Goal: Information Seeking & Learning: Find specific fact

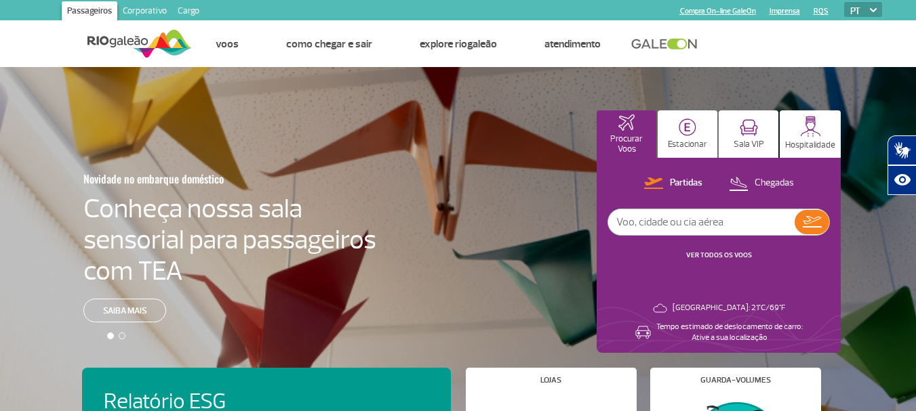
click at [185, 14] on link "Cargo" at bounding box center [188, 12] width 33 height 22
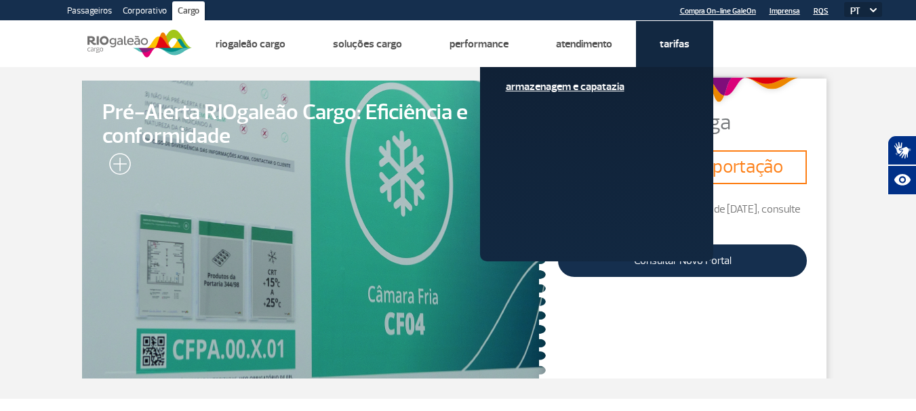
click at [604, 84] on link "Armazenagem e Capatazia" at bounding box center [597, 86] width 182 height 15
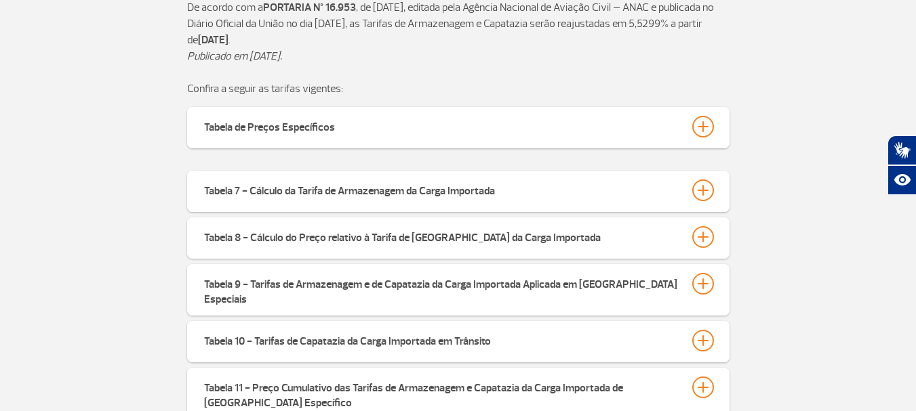
scroll to position [407, 0]
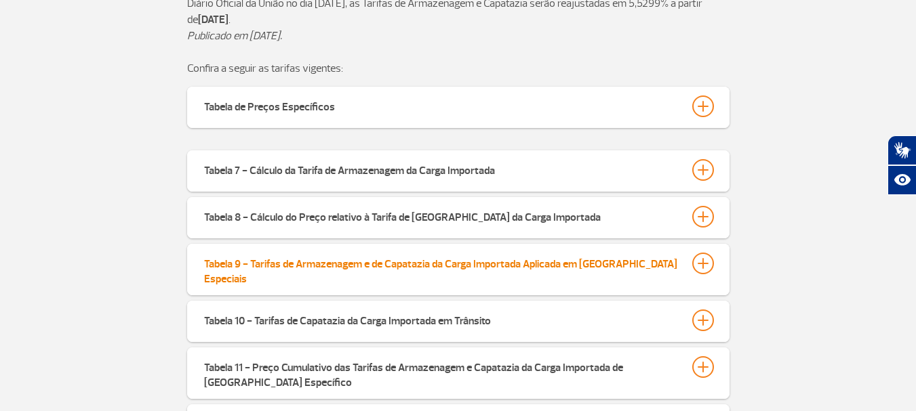
click at [522, 264] on div "Tabela 9 - Tarifas de Armazenagem e de Capatazia da Carga Importada Aplicada em…" at bounding box center [441, 270] width 474 height 34
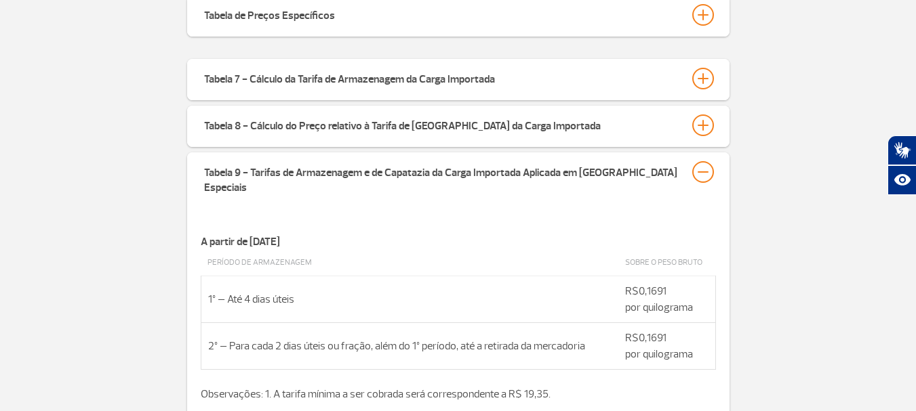
scroll to position [474, 0]
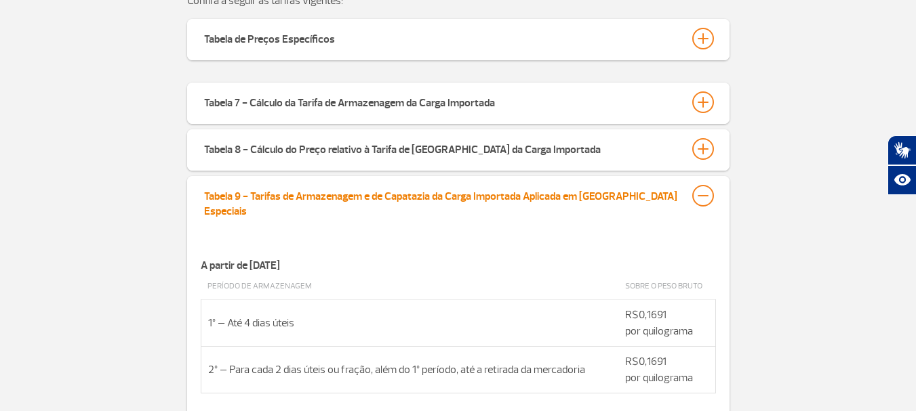
click at [619, 191] on div "Tabela 9 - Tarifas de Armazenagem e de Capatazia da Carga Importada Aplicada em…" at bounding box center [441, 202] width 474 height 34
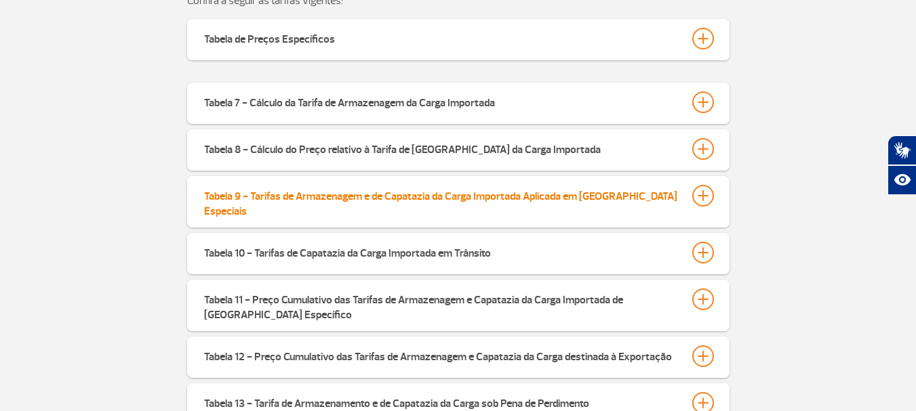
click at [320, 188] on div "Tabela 9 - Tarifas de Armazenagem e de Capatazia da Carga Importada Aplicada em…" at bounding box center [441, 202] width 474 height 34
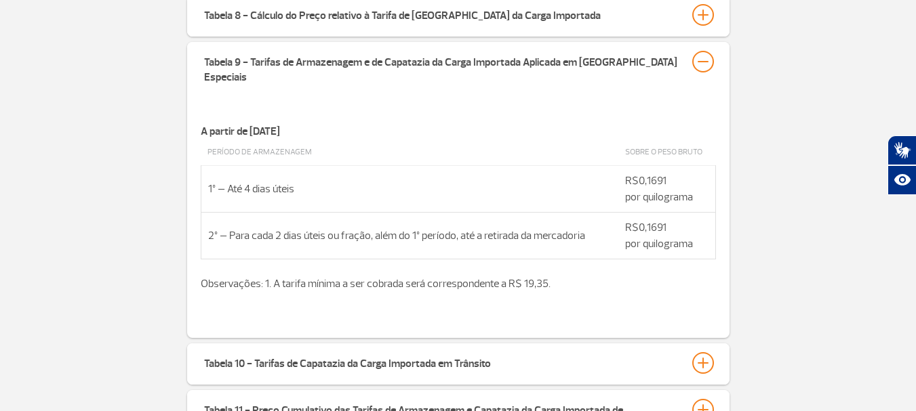
scroll to position [610, 0]
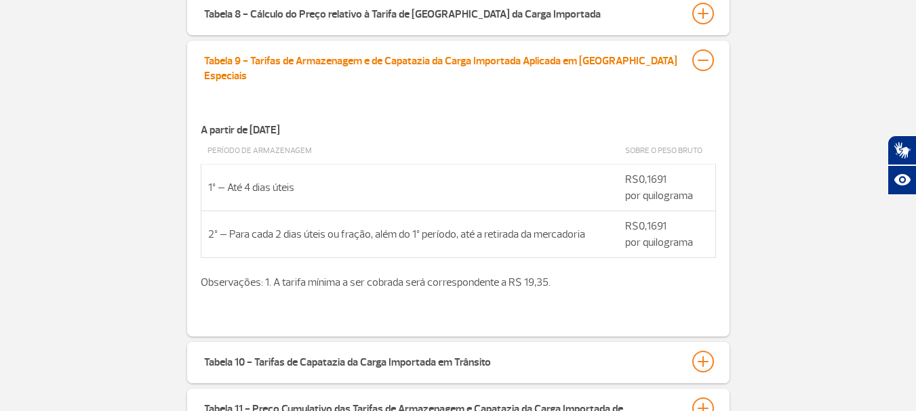
click at [700, 62] on div at bounding box center [703, 60] width 22 height 22
